Goal: Task Accomplishment & Management: Complete application form

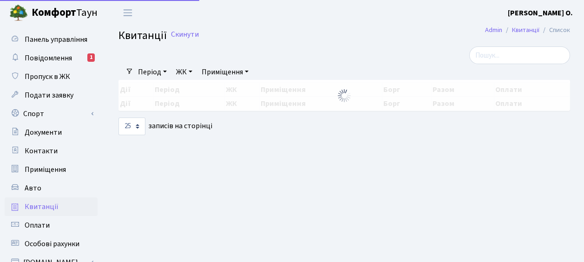
select select "25"
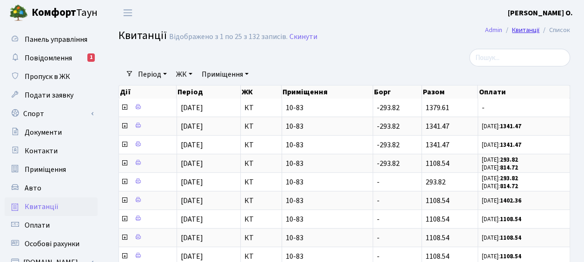
click at [528, 29] on link "Квитанції" at bounding box center [525, 30] width 27 height 10
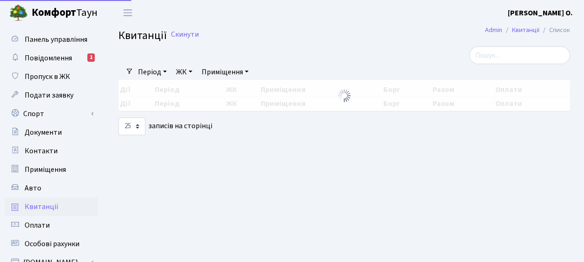
select select "25"
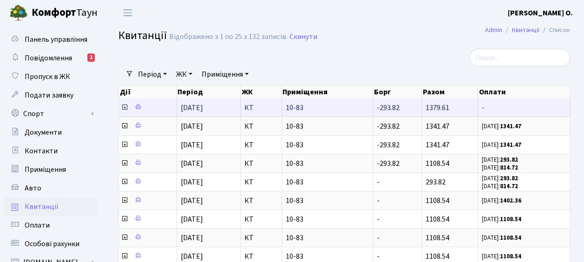
click at [546, 109] on span "-" at bounding box center [524, 107] width 84 height 7
click at [543, 106] on span "-" at bounding box center [524, 107] width 84 height 7
click at [123, 108] on icon at bounding box center [124, 107] width 7 height 7
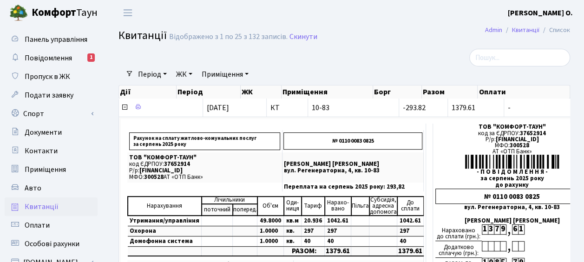
click at [555, 15] on b "[PERSON_NAME] О." at bounding box center [540, 13] width 65 height 10
click at [549, 28] on link "Мій обліковий запис" at bounding box center [526, 29] width 93 height 14
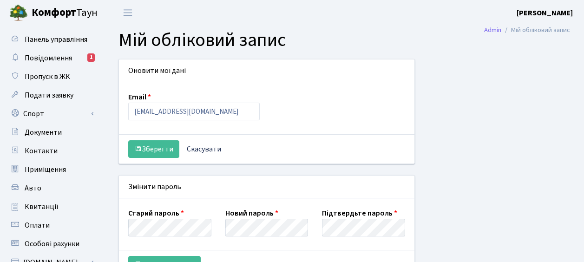
select select
click at [37, 64] on link "Повідомлення 1" at bounding box center [51, 58] width 93 height 19
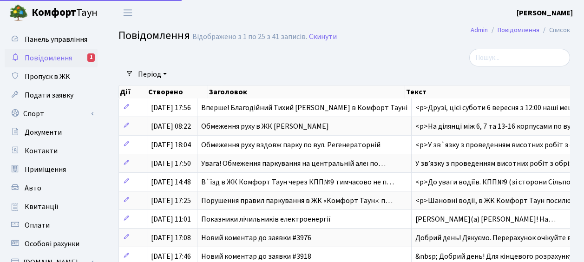
select select "25"
click at [56, 40] on span "Панель управління" at bounding box center [56, 39] width 63 height 10
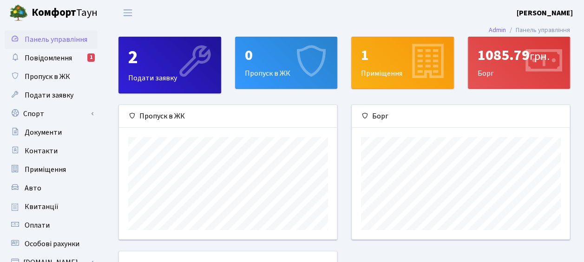
scroll to position [134, 218]
click at [42, 55] on span "Повідомлення" at bounding box center [48, 58] width 47 height 10
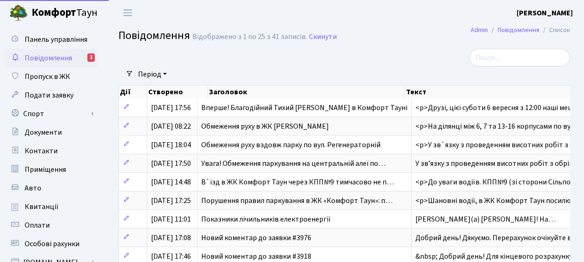
select select "25"
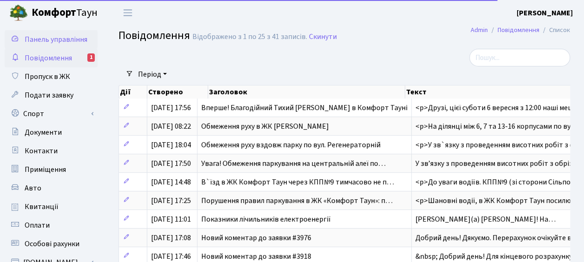
click at [56, 37] on span "Панель управління" at bounding box center [56, 39] width 63 height 10
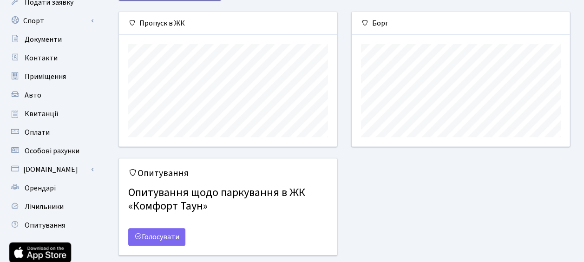
scroll to position [46, 0]
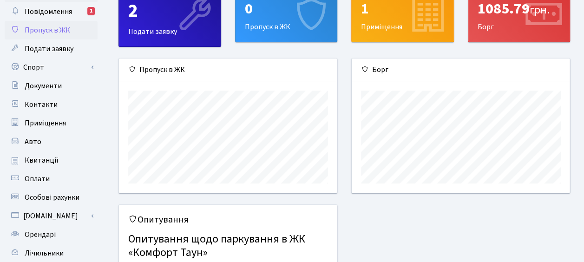
click at [47, 36] on link "Пропуск в ЖК" at bounding box center [51, 30] width 93 height 19
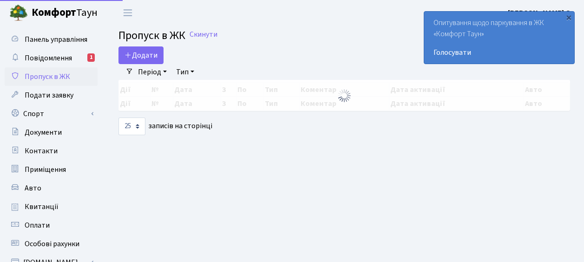
select select "25"
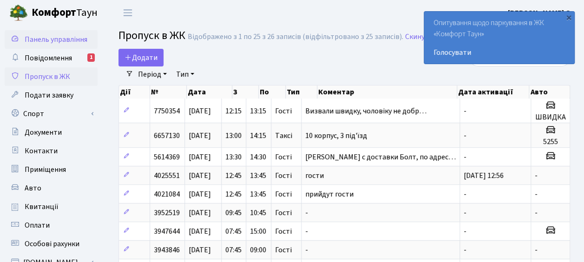
click at [53, 40] on span "Панель управління" at bounding box center [56, 39] width 63 height 10
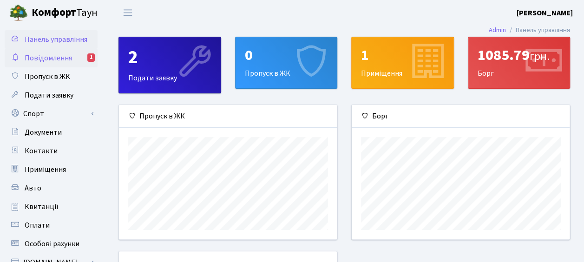
scroll to position [134, 218]
click at [531, 31] on li "Панель управління" at bounding box center [538, 30] width 64 height 10
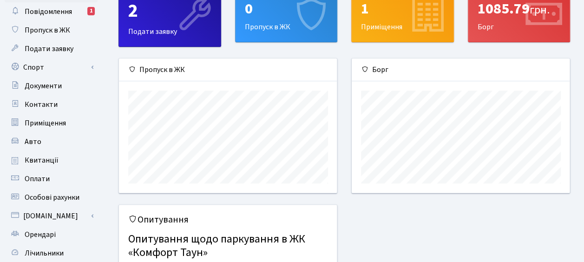
scroll to position [0, 0]
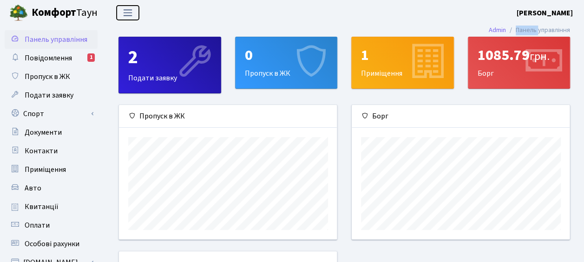
click at [129, 13] on span "Переключити навігацію" at bounding box center [128, 12] width 14 height 11
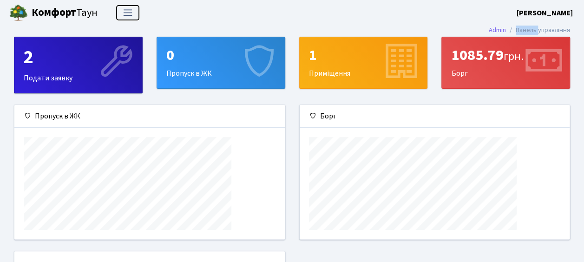
scroll to position [134, 270]
click at [129, 12] on span "Переключити навігацію" at bounding box center [128, 12] width 14 height 11
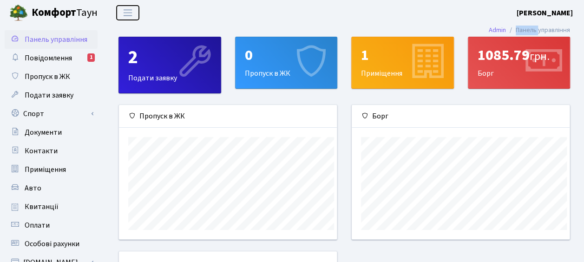
scroll to position [0, 0]
click at [54, 60] on span "Повідомлення" at bounding box center [48, 58] width 47 height 10
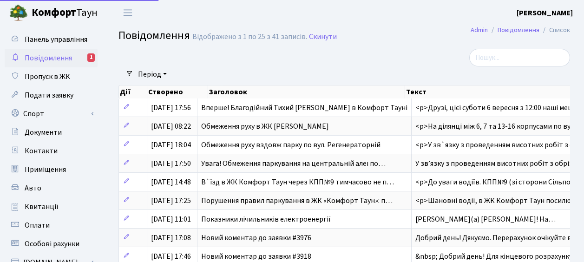
select select "25"
click at [37, 77] on span "Пропуск в ЖК" at bounding box center [48, 77] width 46 height 10
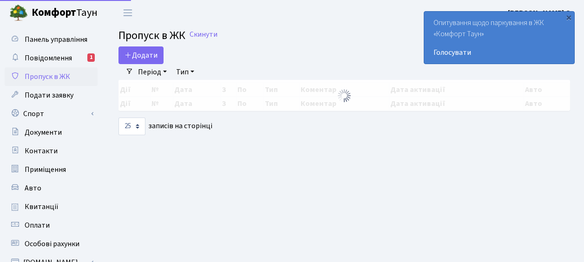
select select "25"
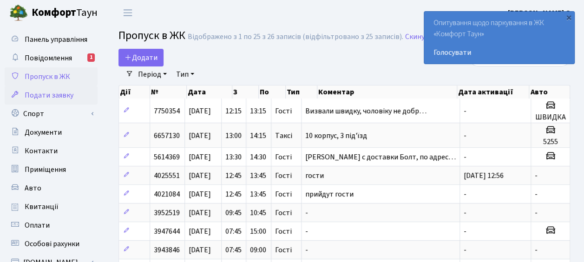
click at [46, 97] on span "Подати заявку" at bounding box center [49, 95] width 49 height 10
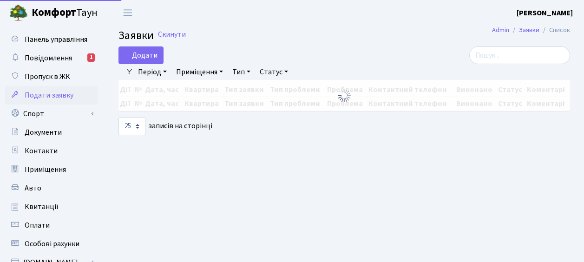
select select "25"
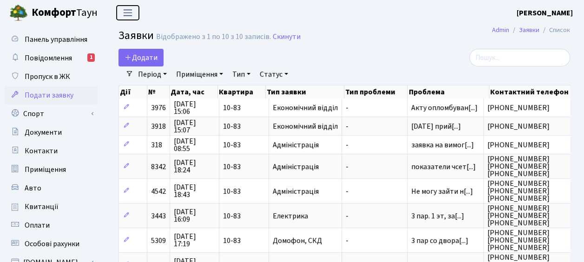
click at [133, 10] on span "Переключити навігацію" at bounding box center [128, 12] width 14 height 11
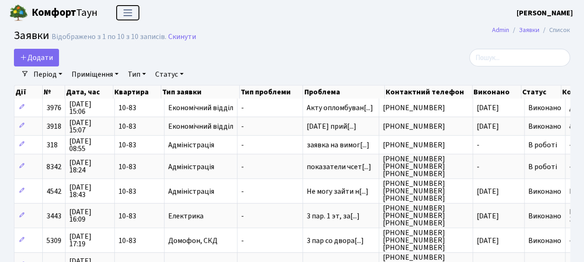
click at [132, 13] on span "Переключити навігацію" at bounding box center [128, 12] width 14 height 11
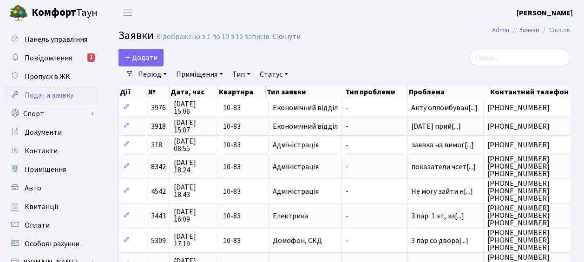
click at [53, 13] on b "Комфорт" at bounding box center [54, 12] width 45 height 15
select select "25"
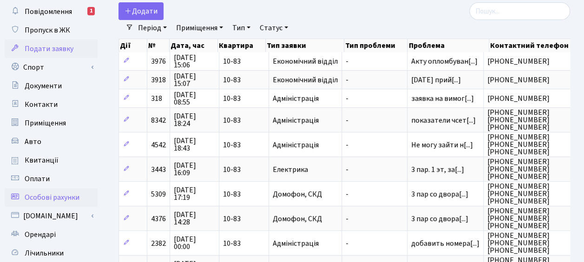
scroll to position [93, 0]
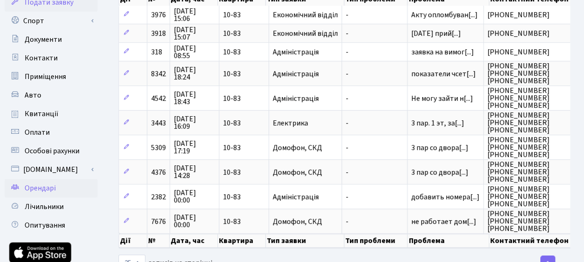
click at [50, 188] on span "Орендарі" at bounding box center [40, 188] width 31 height 10
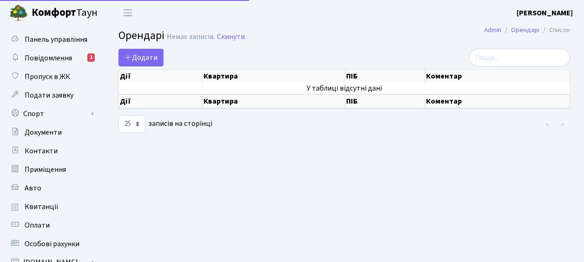
select select "25"
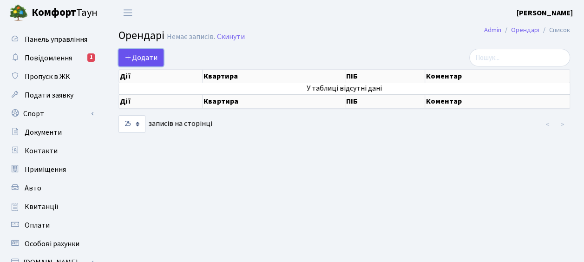
click at [140, 58] on span "Додати" at bounding box center [141, 58] width 33 height 10
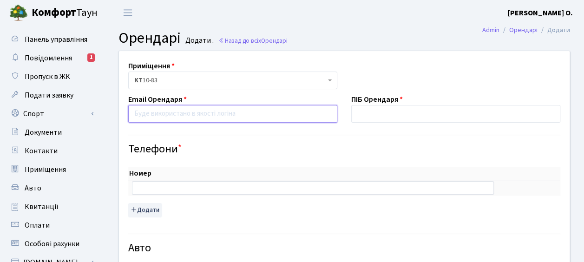
click at [154, 114] on input "email" at bounding box center [232, 114] width 209 height 18
click at [506, 143] on h4 "Телефони *" at bounding box center [344, 149] width 432 height 13
